Goal: Navigation & Orientation: Find specific page/section

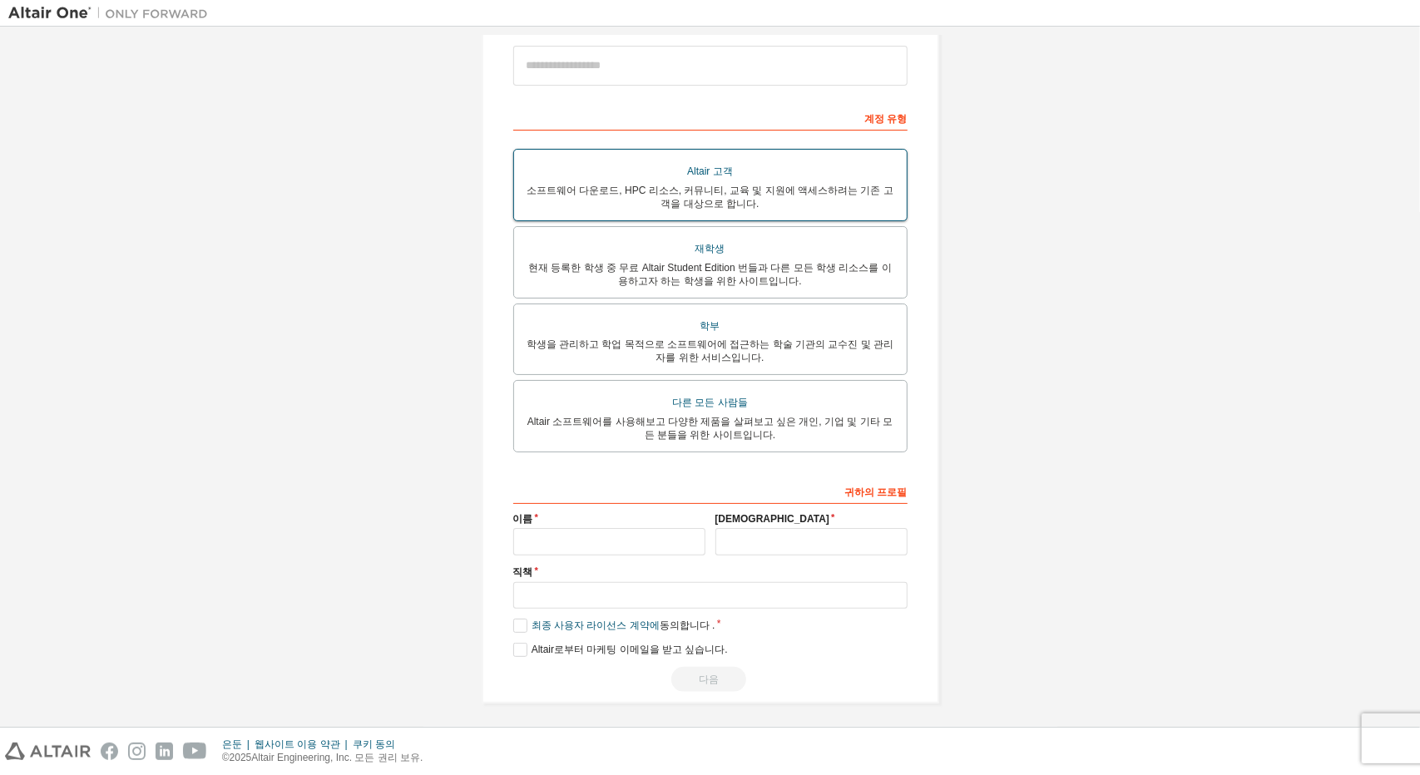
scroll to position [200, 0]
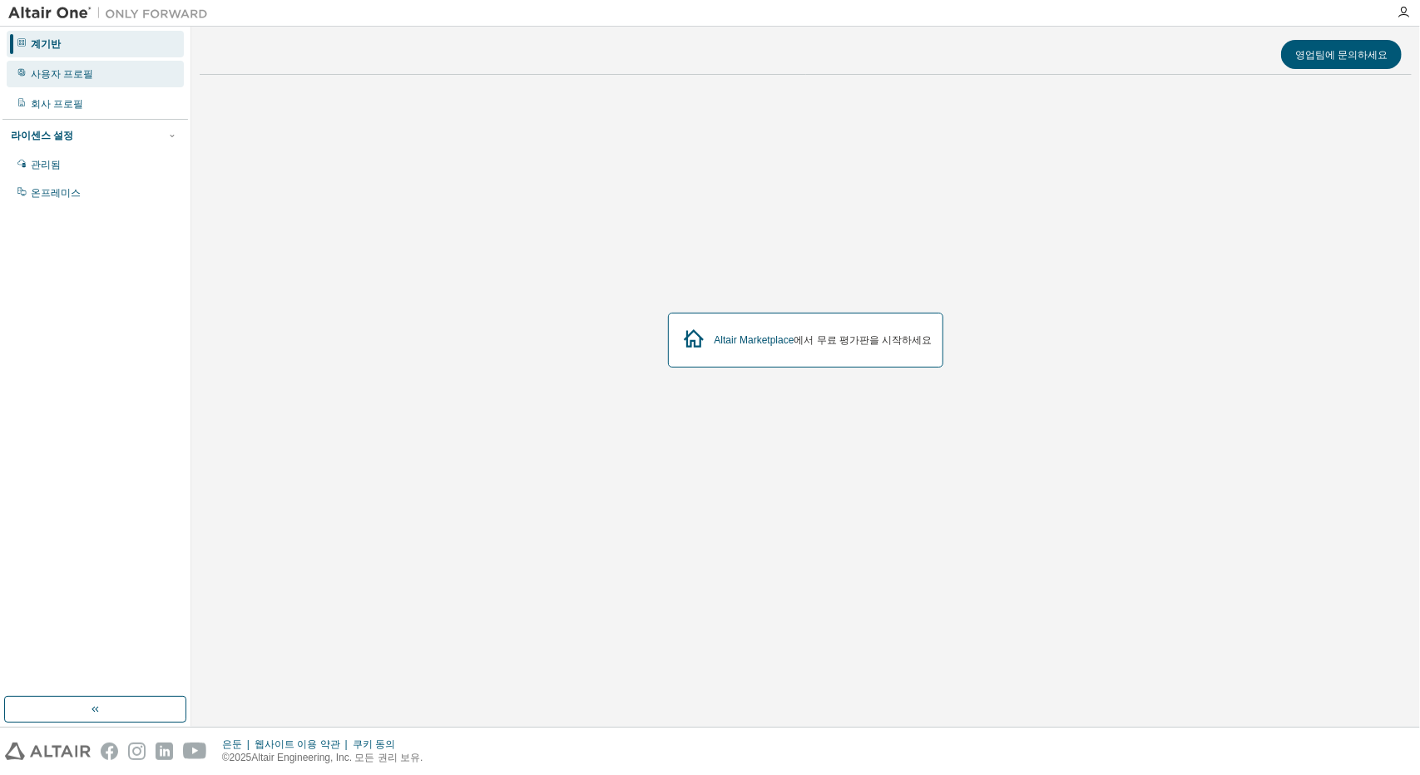
click at [119, 66] on div "사용자 프로필" at bounding box center [95, 74] width 177 height 27
click at [764, 335] on font "Altair Marketplace" at bounding box center [754, 340] width 80 height 12
